Goal: Transaction & Acquisition: Purchase product/service

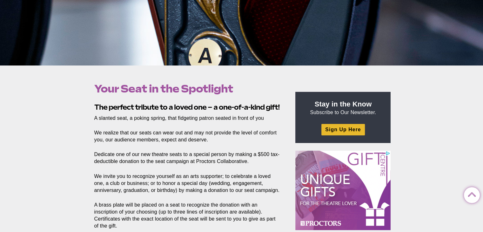
scroll to position [191, 0]
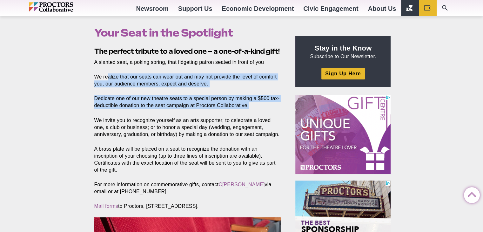
drag, startPoint x: 108, startPoint y: 78, endPoint x: 213, endPoint y: 107, distance: 109.6
click at [266, 109] on section "The perfect tribute to a loved one – a one-of-a-kind gift! A slanted seat, a po…" at bounding box center [188, 208] width 199 height 325
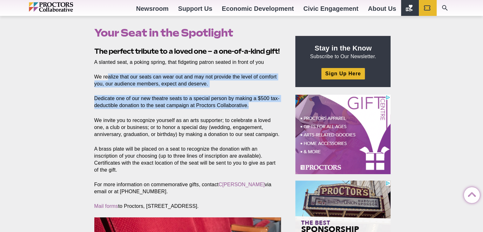
click at [201, 107] on p "Dedicate one of our new theatre seats to a special person by making a $500 tax-…" at bounding box center [187, 102] width 187 height 14
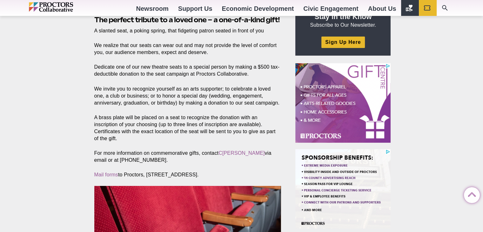
scroll to position [222, 0]
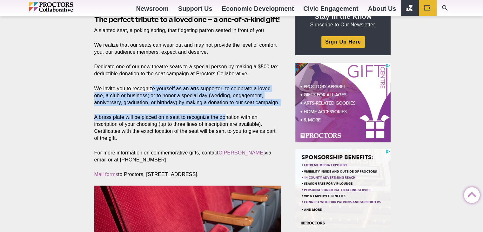
drag, startPoint x: 152, startPoint y: 83, endPoint x: 217, endPoint y: 110, distance: 70.8
click at [224, 110] on section "The perfect tribute to a loved one – a one-of-a-kind gift! A slanted seat, a po…" at bounding box center [188, 177] width 199 height 325
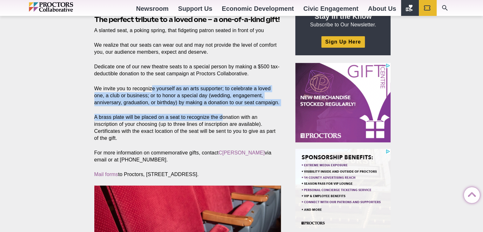
click at [177, 109] on section "The perfect tribute to a loved one – a one-of-a-kind gift! A slanted seat, a po…" at bounding box center [188, 177] width 199 height 325
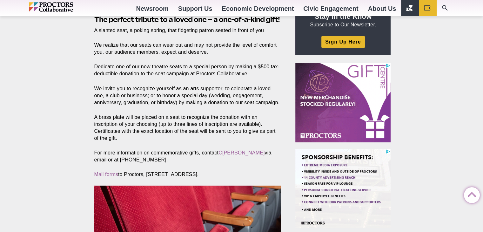
click at [123, 90] on p "We invite you to recognize yourself as an arts supporter; to celebrate a loved …" at bounding box center [187, 95] width 187 height 21
drag, startPoint x: 98, startPoint y: 118, endPoint x: 209, endPoint y: 141, distance: 113.4
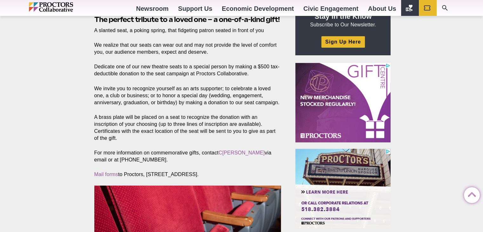
click at [218, 143] on section "The perfect tribute to a loved one – a one-of-a-kind gift! A slanted seat, a po…" at bounding box center [188, 177] width 199 height 325
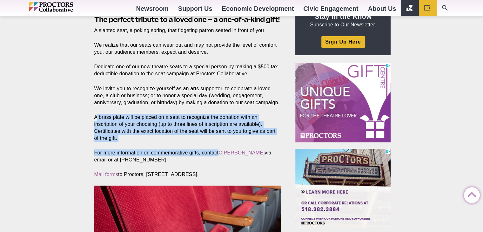
click at [164, 128] on p "A brass plate will be placed on a seat to recognize the donation with an inscri…" at bounding box center [187, 128] width 187 height 28
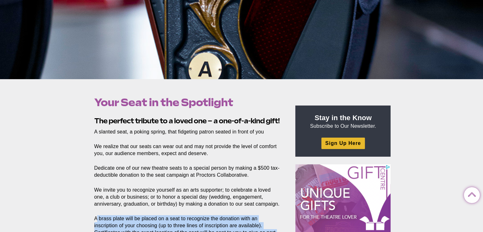
scroll to position [159, 0]
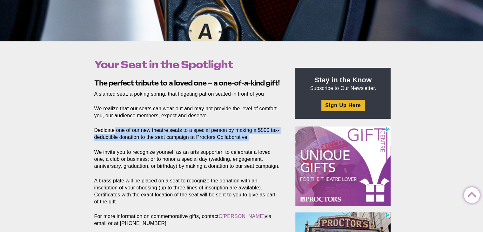
drag, startPoint x: 114, startPoint y: 127, endPoint x: 268, endPoint y: 139, distance: 153.9
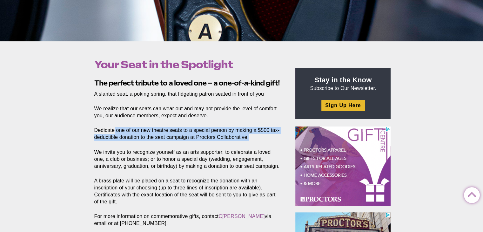
click at [268, 139] on p "Dedicate one of our new theatre seats to a special person by making a $500 tax-…" at bounding box center [187, 134] width 187 height 14
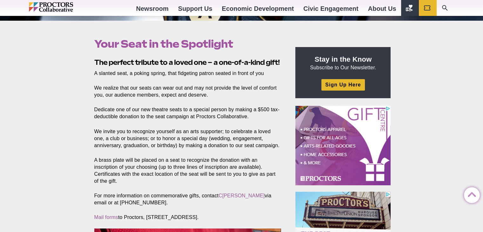
scroll to position [191, 0]
